Goal: Check status: Check status

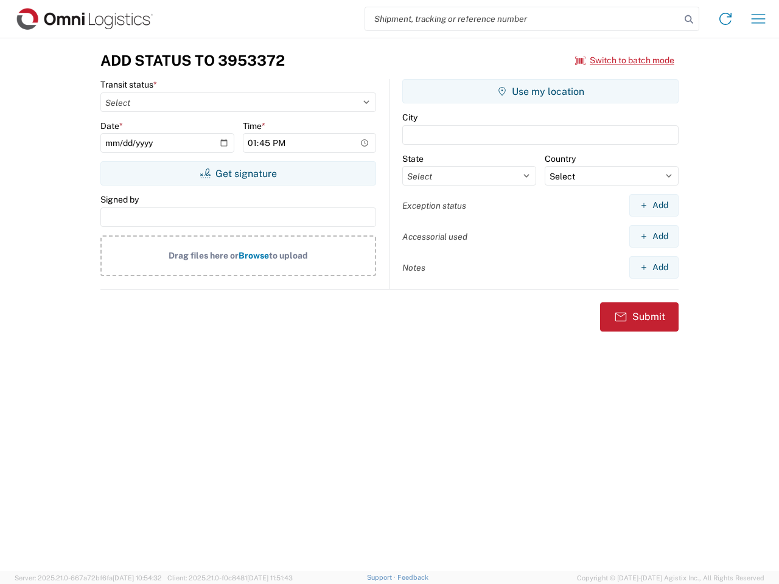
click at [523, 19] on input "search" at bounding box center [522, 18] width 315 height 23
click at [689, 19] on icon at bounding box center [688, 19] width 17 height 17
click at [725, 19] on icon at bounding box center [724, 18] width 19 height 19
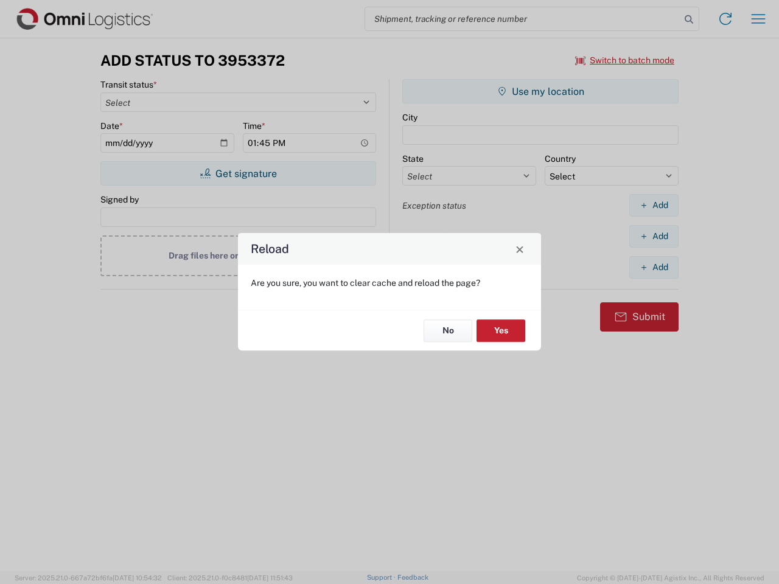
click at [625, 60] on div "Reload Are you sure, you want to clear cache and reload the page? No Yes" at bounding box center [389, 292] width 779 height 584
click at [238, 173] on div "Reload Are you sure, you want to clear cache and reload the page? No Yes" at bounding box center [389, 292] width 779 height 584
click at [540, 91] on div "Reload Are you sure, you want to clear cache and reload the page? No Yes" at bounding box center [389, 292] width 779 height 584
click at [653, 205] on div "Reload Are you sure, you want to clear cache and reload the page? No Yes" at bounding box center [389, 292] width 779 height 584
click at [653, 236] on div "Reload Are you sure, you want to clear cache and reload the page? No Yes" at bounding box center [389, 292] width 779 height 584
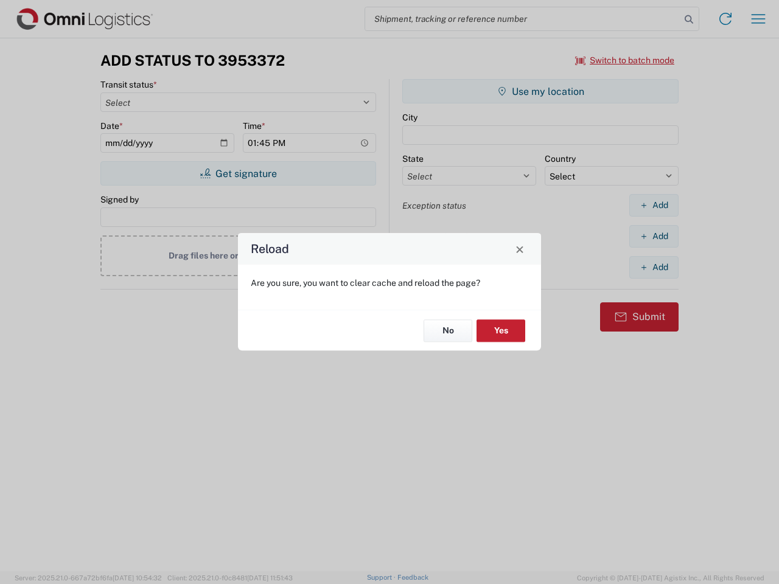
click at [653, 267] on div "Reload Are you sure, you want to clear cache and reload the page? No Yes" at bounding box center [389, 292] width 779 height 584
